Goal: Task Accomplishment & Management: Manage account settings

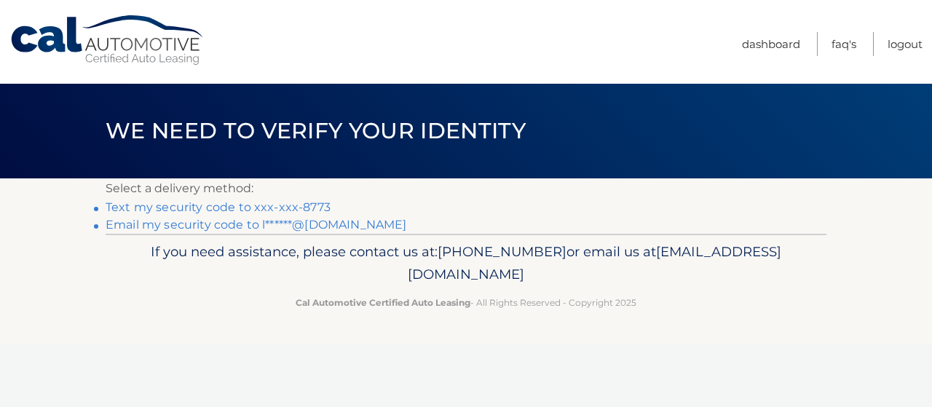
click at [298, 208] on link "Text my security code to xxx-xxx-8773" at bounding box center [218, 207] width 225 height 14
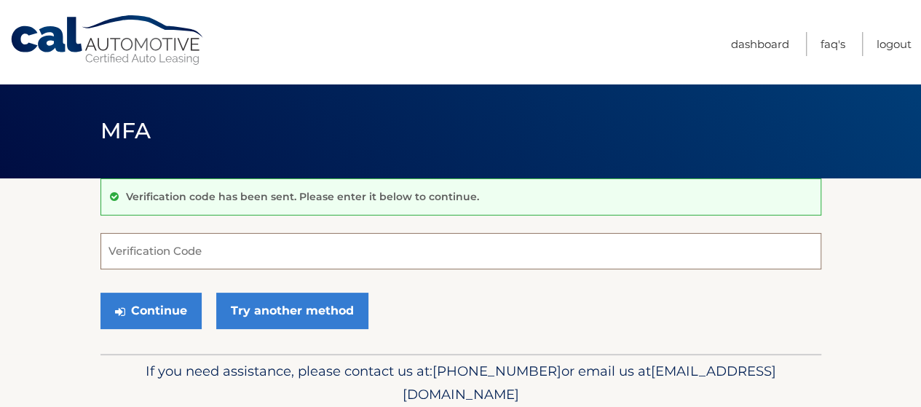
click at [396, 250] on input "Verification Code" at bounding box center [460, 251] width 721 height 36
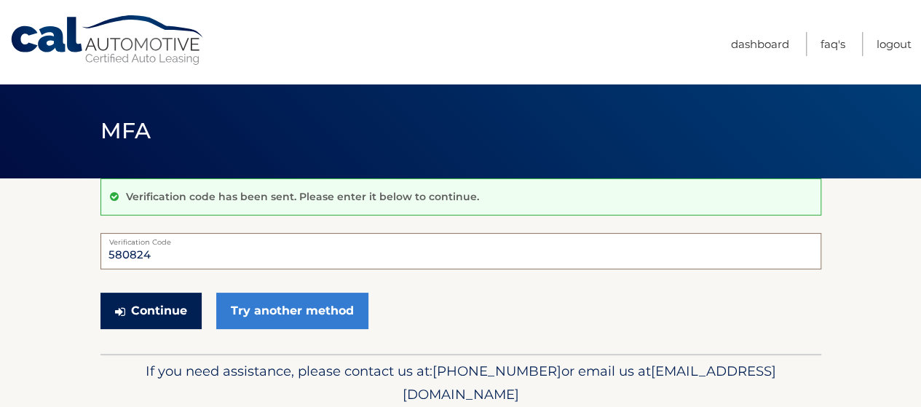
type input "580824"
click at [164, 316] on button "Continue" at bounding box center [150, 311] width 101 height 36
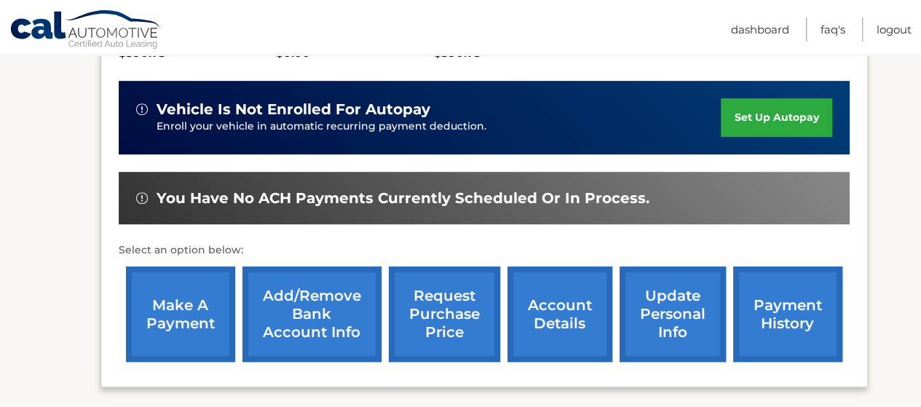
scroll to position [357, 0]
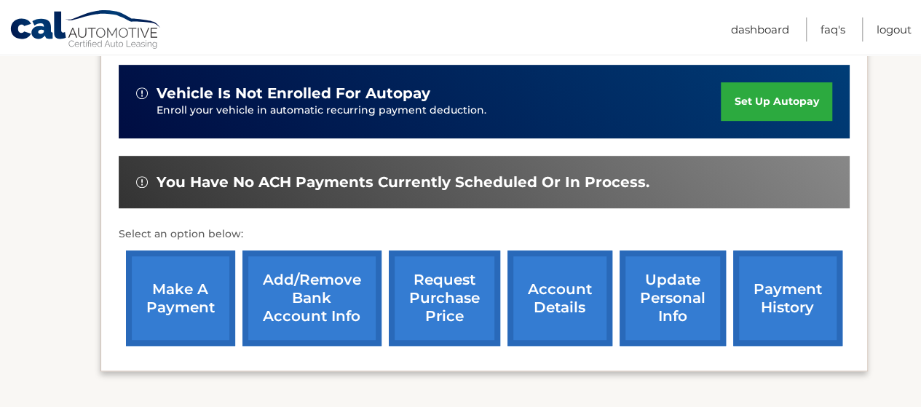
click at [175, 288] on link "make a payment" at bounding box center [180, 297] width 109 height 95
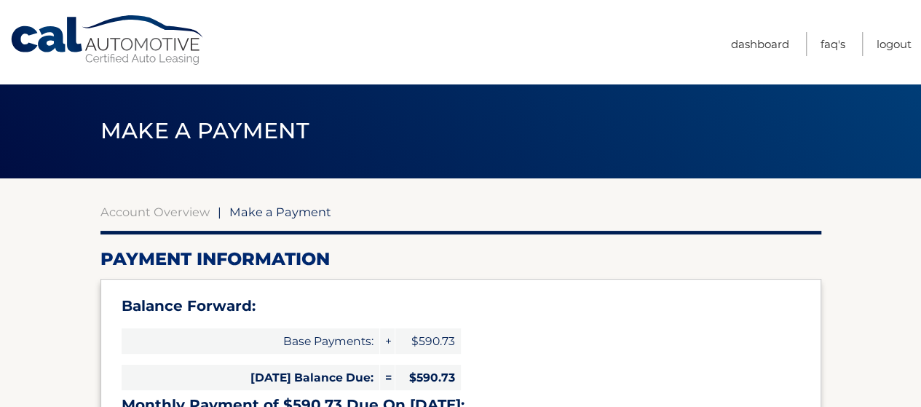
select select "OTJiYTY2NjgtNTg5ZC00YmQwLWE5MTAtNGEzYTcxMzhlMGVi"
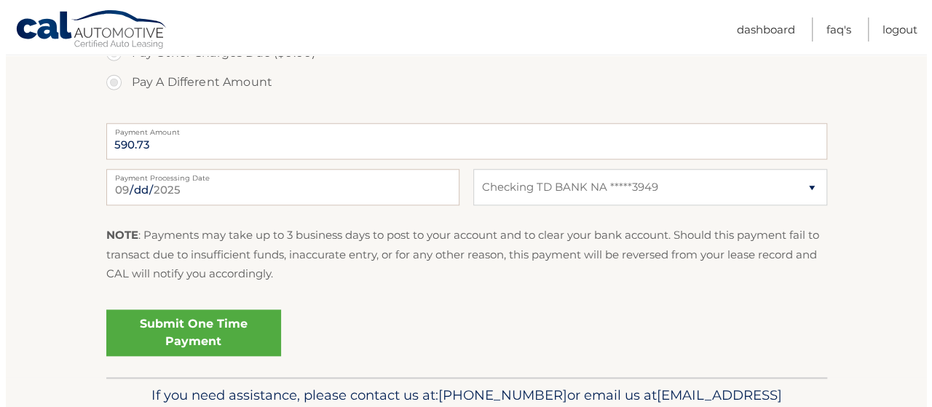
scroll to position [615, 0]
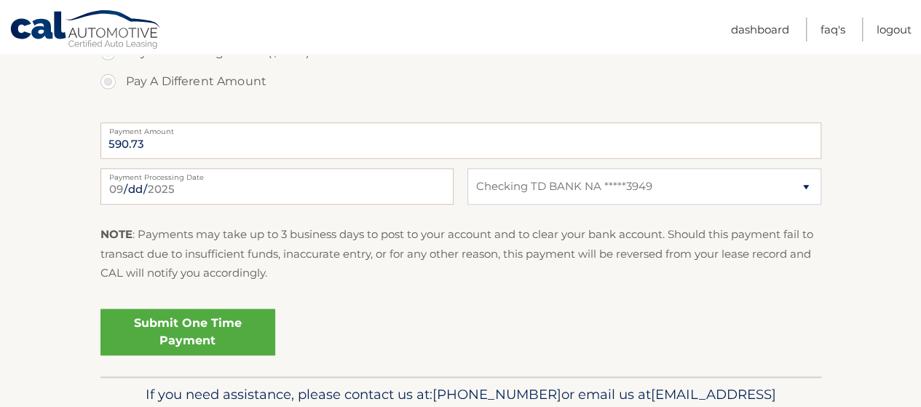
click at [199, 332] on link "Submit One Time Payment" at bounding box center [187, 332] width 175 height 47
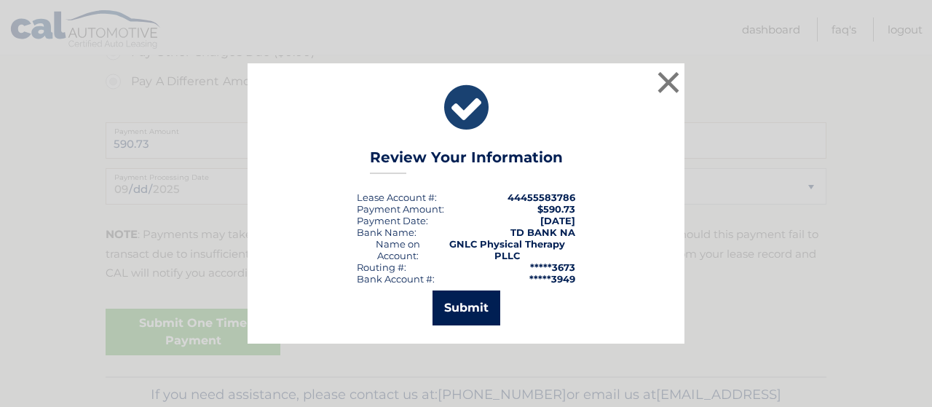
click at [475, 311] on button "Submit" at bounding box center [466, 307] width 68 height 35
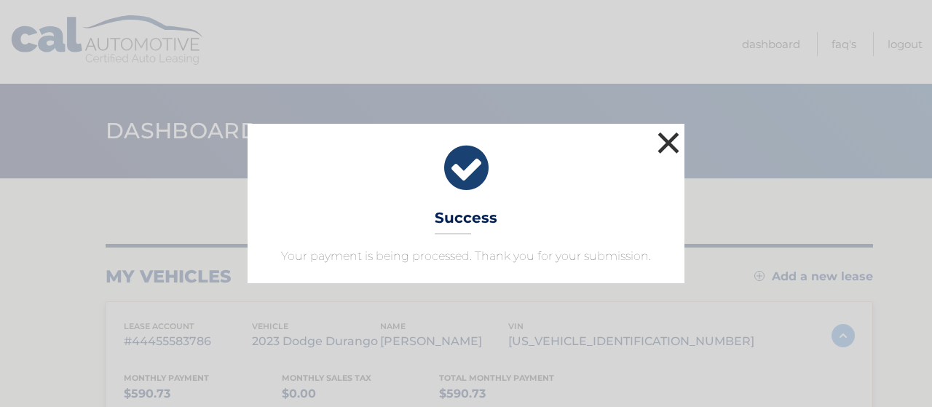
click at [671, 147] on button "×" at bounding box center [668, 142] width 29 height 29
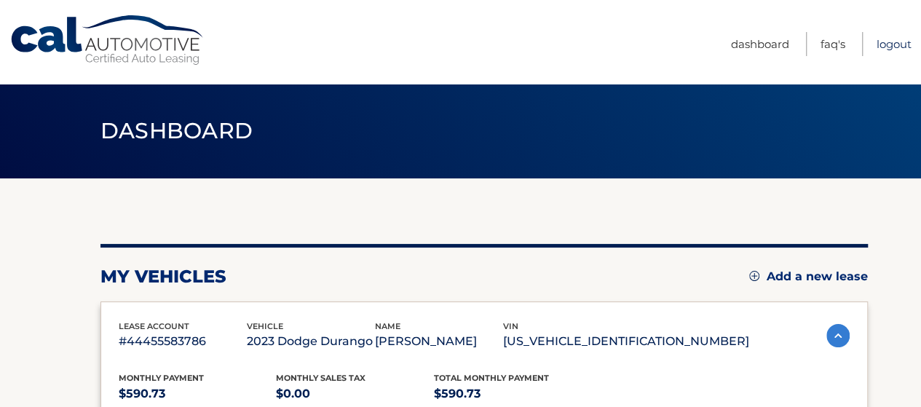
click at [900, 45] on link "Logout" at bounding box center [893, 44] width 35 height 24
